Goal: Information Seeking & Learning: Find specific fact

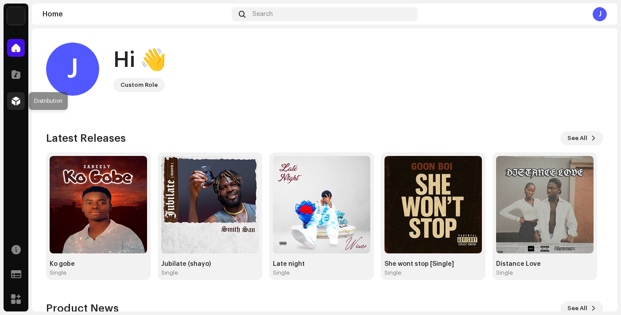
click at [16, 96] on div at bounding box center [16, 101] width 18 height 18
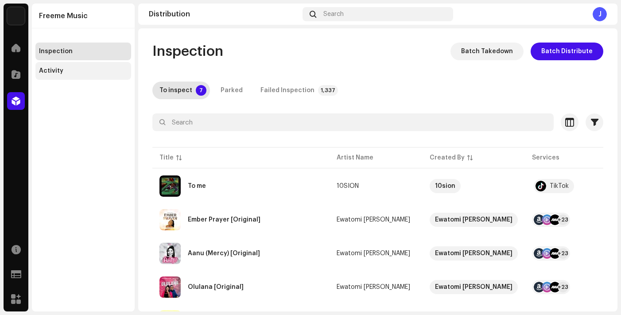
click at [54, 64] on div "Activity" at bounding box center [83, 71] width 96 height 18
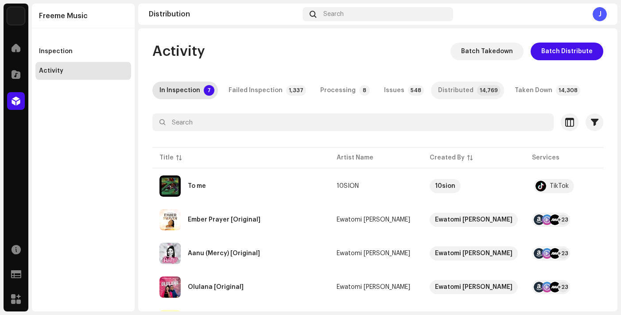
click at [438, 90] on div "Distributed" at bounding box center [455, 90] width 35 height 18
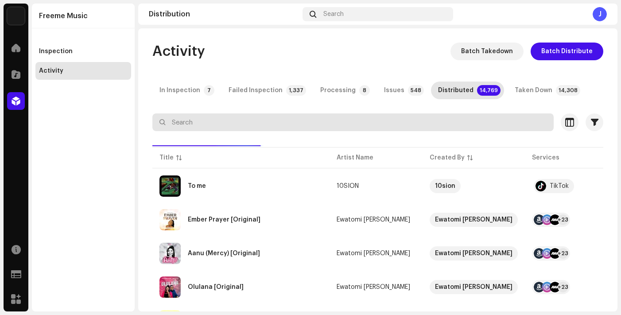
click at [311, 128] on input "text" at bounding box center [352, 122] width 401 height 18
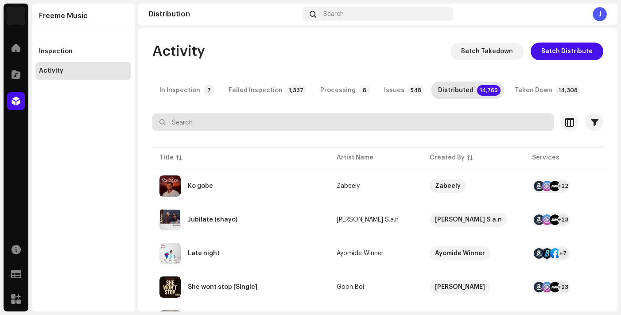
paste input "Unruly"
type input "Unruly"
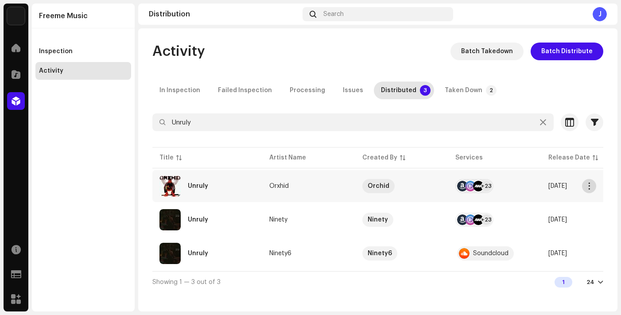
click at [588, 186] on span "button" at bounding box center [589, 185] width 7 height 7
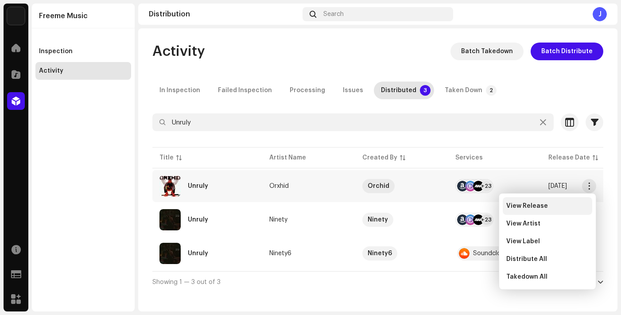
click at [522, 203] on span "View Release" at bounding box center [527, 205] width 42 height 7
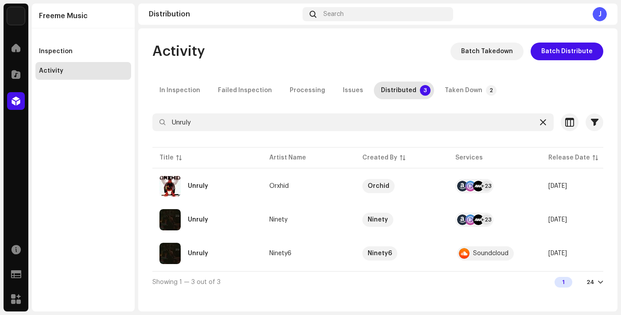
click at [543, 121] on icon at bounding box center [543, 122] width 6 height 7
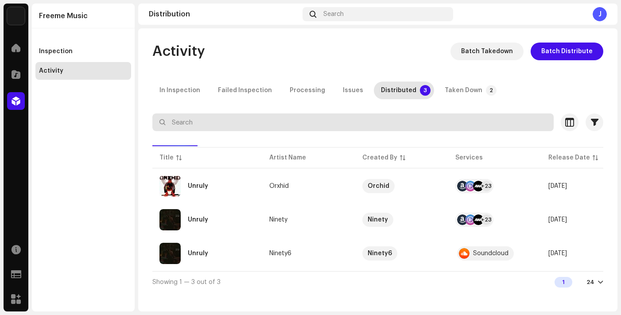
click at [486, 122] on input "text" at bounding box center [352, 122] width 401 height 18
type input "In My Mind"
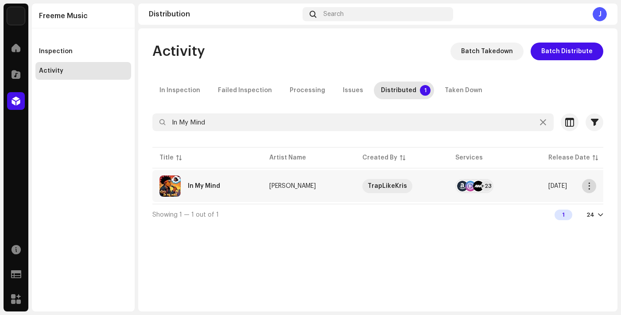
click at [589, 187] on span "button" at bounding box center [589, 185] width 7 height 7
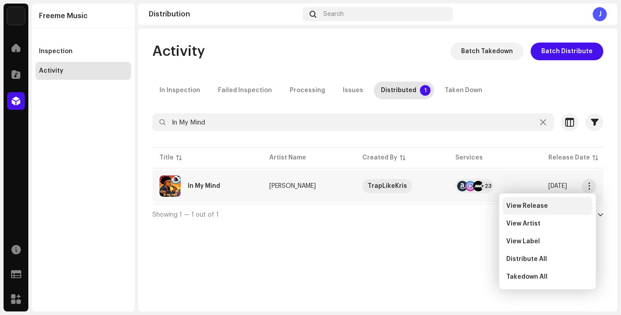
click at [527, 206] on span "View Release" at bounding box center [527, 205] width 42 height 7
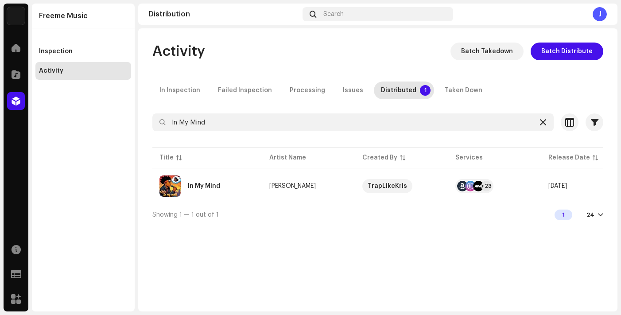
click at [542, 122] on icon at bounding box center [543, 122] width 6 height 7
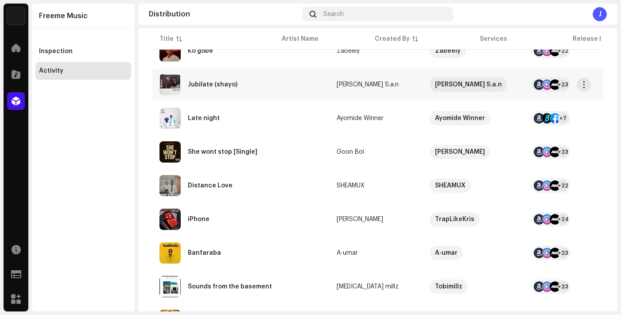
scroll to position [139, 0]
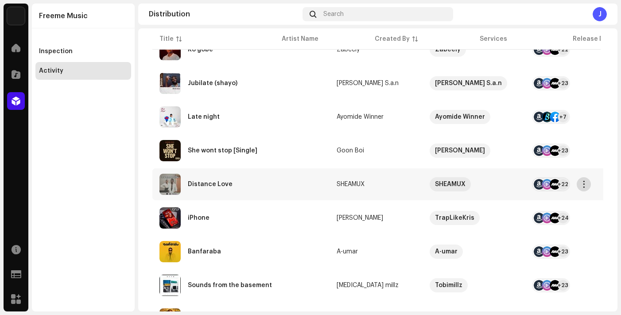
click at [583, 184] on span "button" at bounding box center [584, 184] width 7 height 7
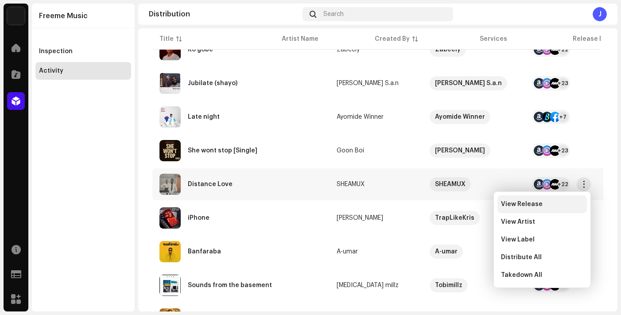
click at [532, 202] on span "View Release" at bounding box center [522, 204] width 42 height 7
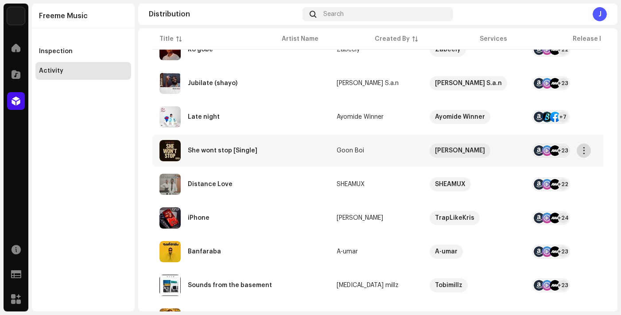
click at [585, 154] on span "button" at bounding box center [584, 150] width 7 height 7
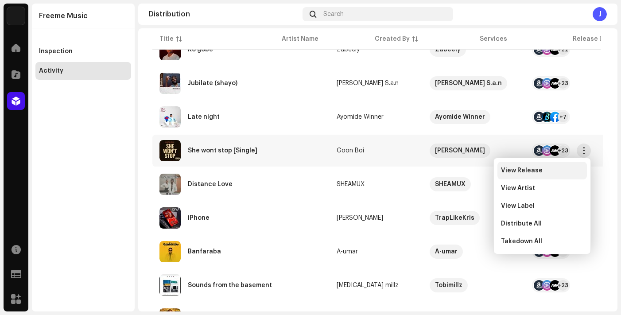
click at [557, 168] on div "View Release" at bounding box center [542, 170] width 82 height 7
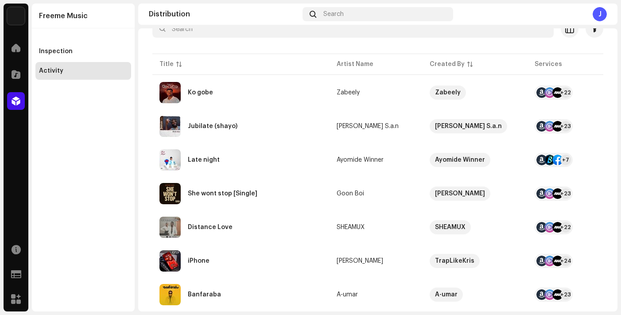
scroll to position [93, 0]
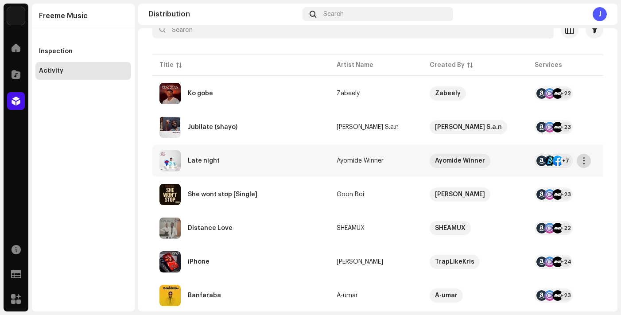
click at [582, 162] on span "button" at bounding box center [584, 160] width 7 height 7
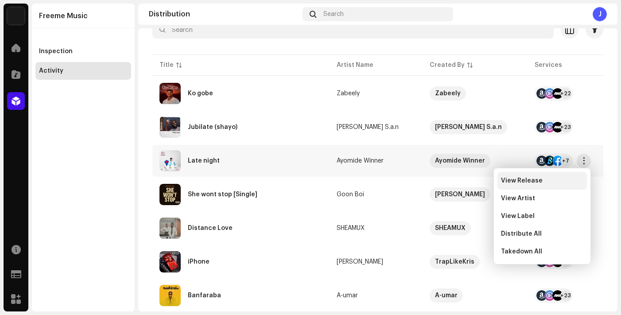
click at [540, 178] on div "View Release" at bounding box center [542, 180] width 82 height 7
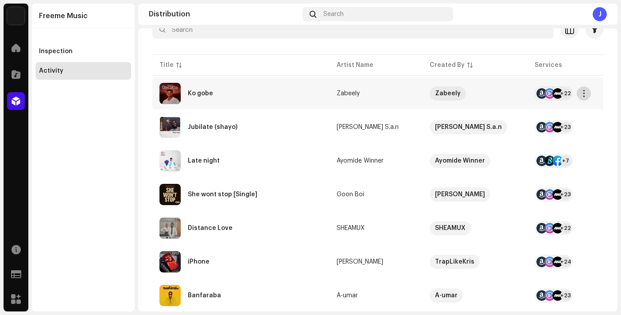
click at [583, 94] on span "button" at bounding box center [584, 93] width 7 height 7
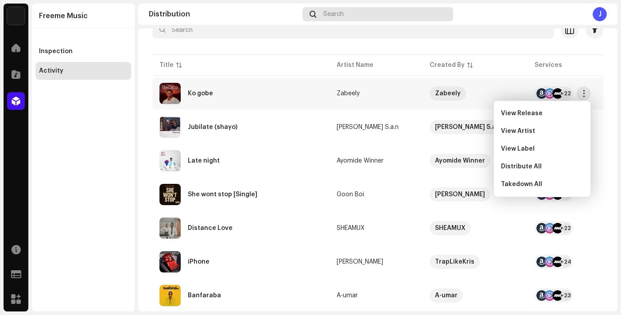
click at [539, 116] on span "View Release" at bounding box center [522, 113] width 42 height 7
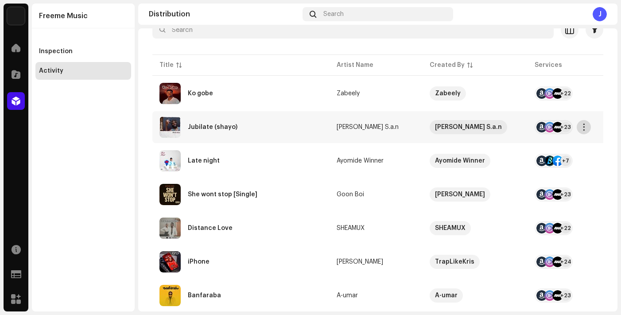
click at [581, 130] on span "button" at bounding box center [584, 127] width 7 height 7
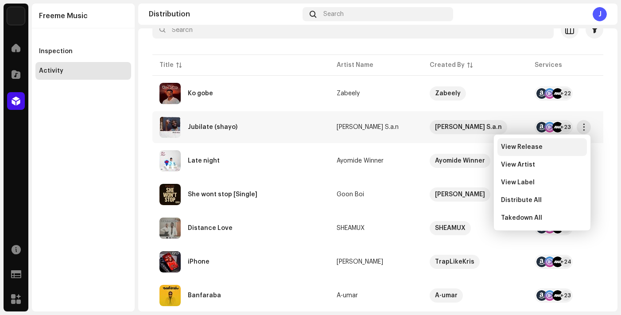
click at [509, 141] on div "View Release" at bounding box center [541, 147] width 89 height 18
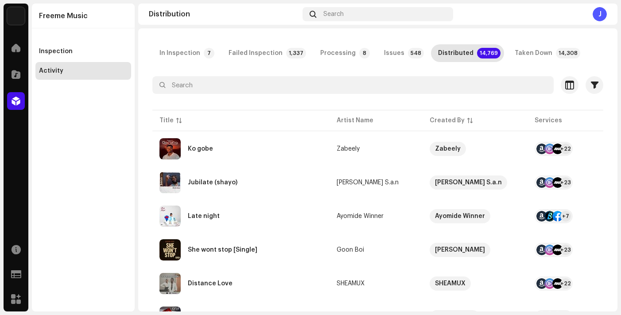
scroll to position [0, 0]
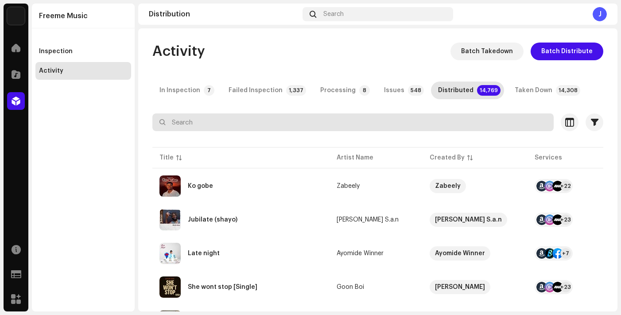
click at [349, 117] on input "text" at bounding box center [352, 122] width 401 height 18
paste input "Grateful"
type input "Grateful"
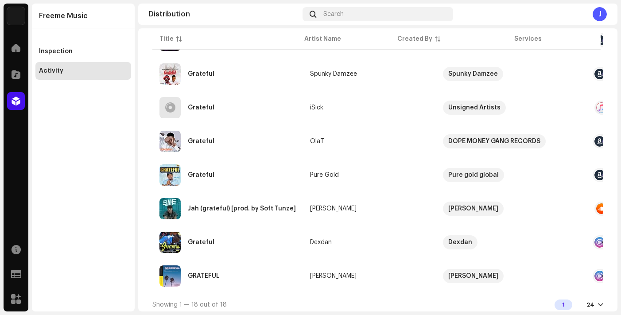
scroll to position [492, 0]
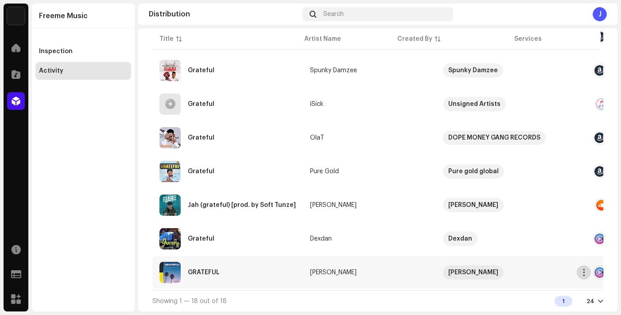
click at [582, 269] on span "button" at bounding box center [584, 272] width 7 height 7
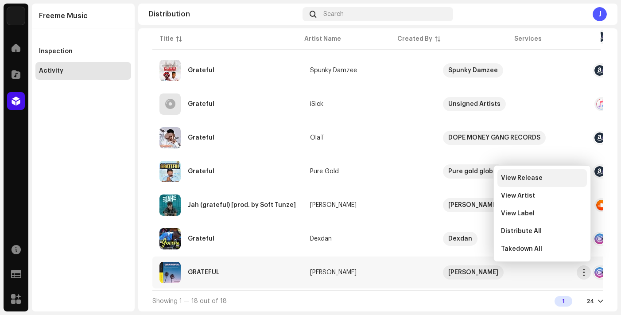
click at [523, 182] on div "View Release" at bounding box center [541, 178] width 89 height 18
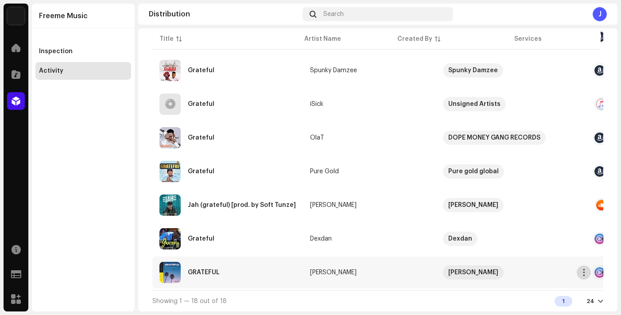
click at [584, 269] on span "button" at bounding box center [584, 272] width 7 height 7
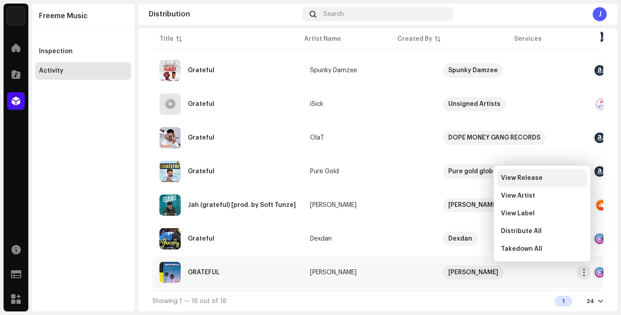
click at [519, 177] on span "View Release" at bounding box center [522, 177] width 42 height 7
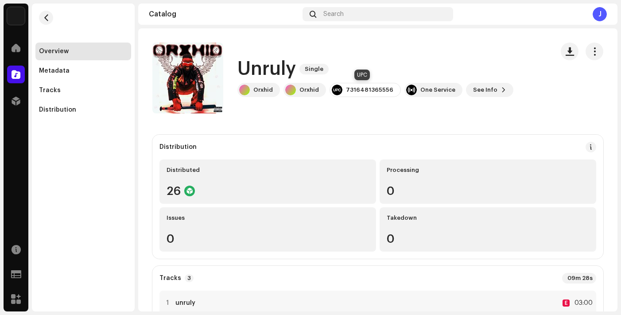
click at [364, 86] on div "7316481365556" at bounding box center [369, 89] width 47 height 7
copy div "7316481365556"
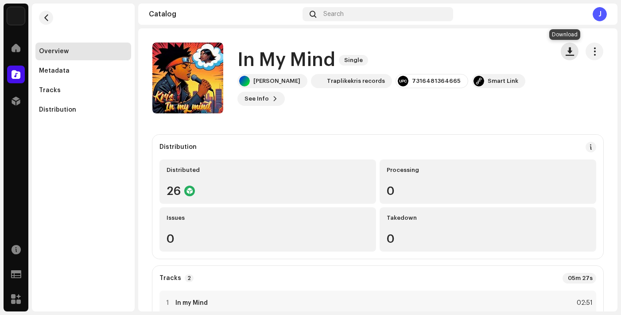
click at [566, 53] on span "button" at bounding box center [570, 51] width 8 height 7
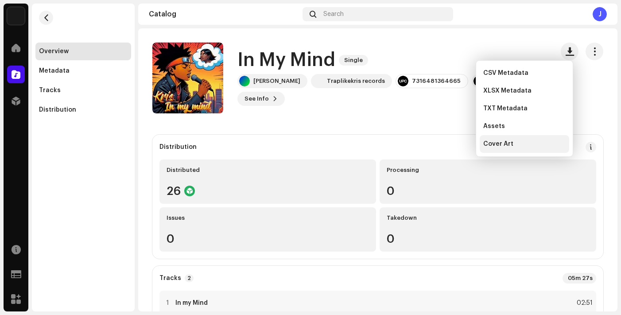
click at [506, 142] on span "Cover Art" at bounding box center [498, 143] width 30 height 7
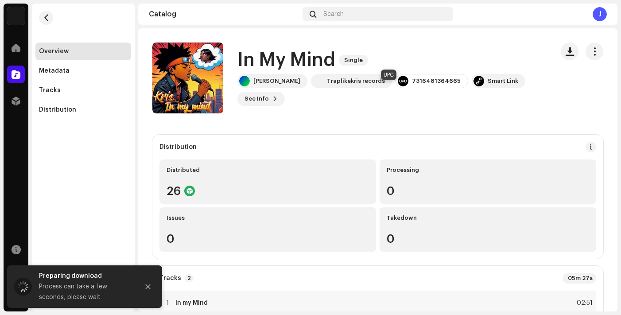
click at [412, 85] on div "7316481364665" at bounding box center [436, 81] width 49 height 7
copy div "7316481364665"
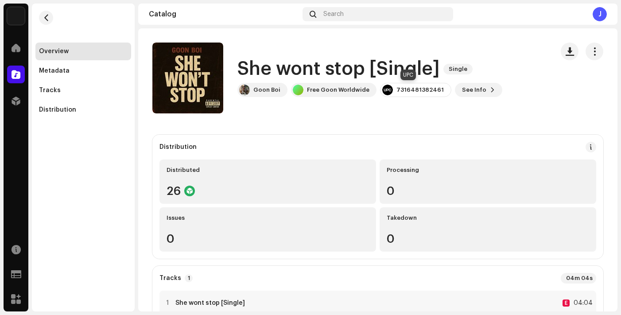
click at [403, 90] on div "7316481382461" at bounding box center [419, 89] width 47 height 7
copy div "7316481382461"
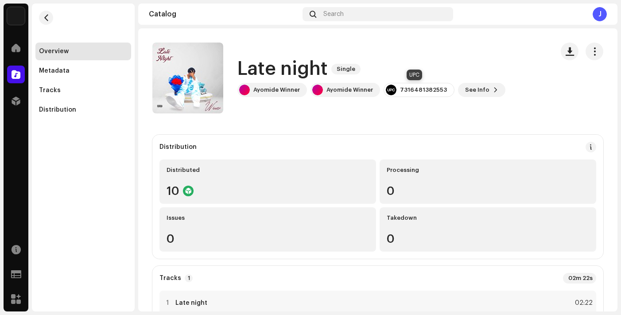
click at [424, 90] on div "7316481382553" at bounding box center [423, 89] width 47 height 7
copy div "7316481382553"
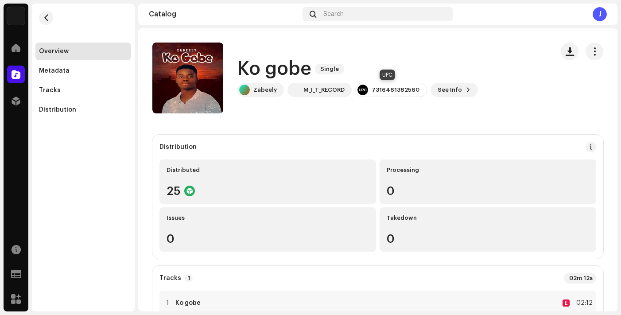
click at [384, 91] on div "7316481382560" at bounding box center [396, 89] width 48 height 7
copy div "7316481382560"
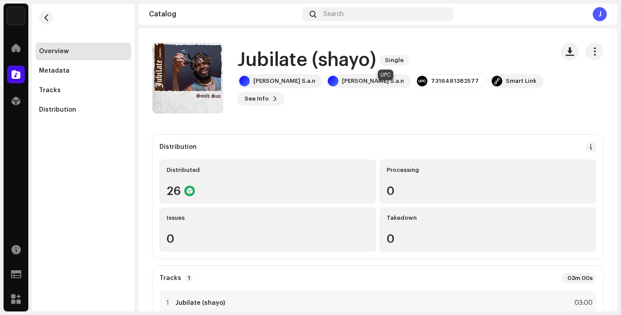
click at [431, 85] on div "7316481382577" at bounding box center [455, 81] width 48 height 7
copy div "7316481382577"
